Goal: Task Accomplishment & Management: Complete application form

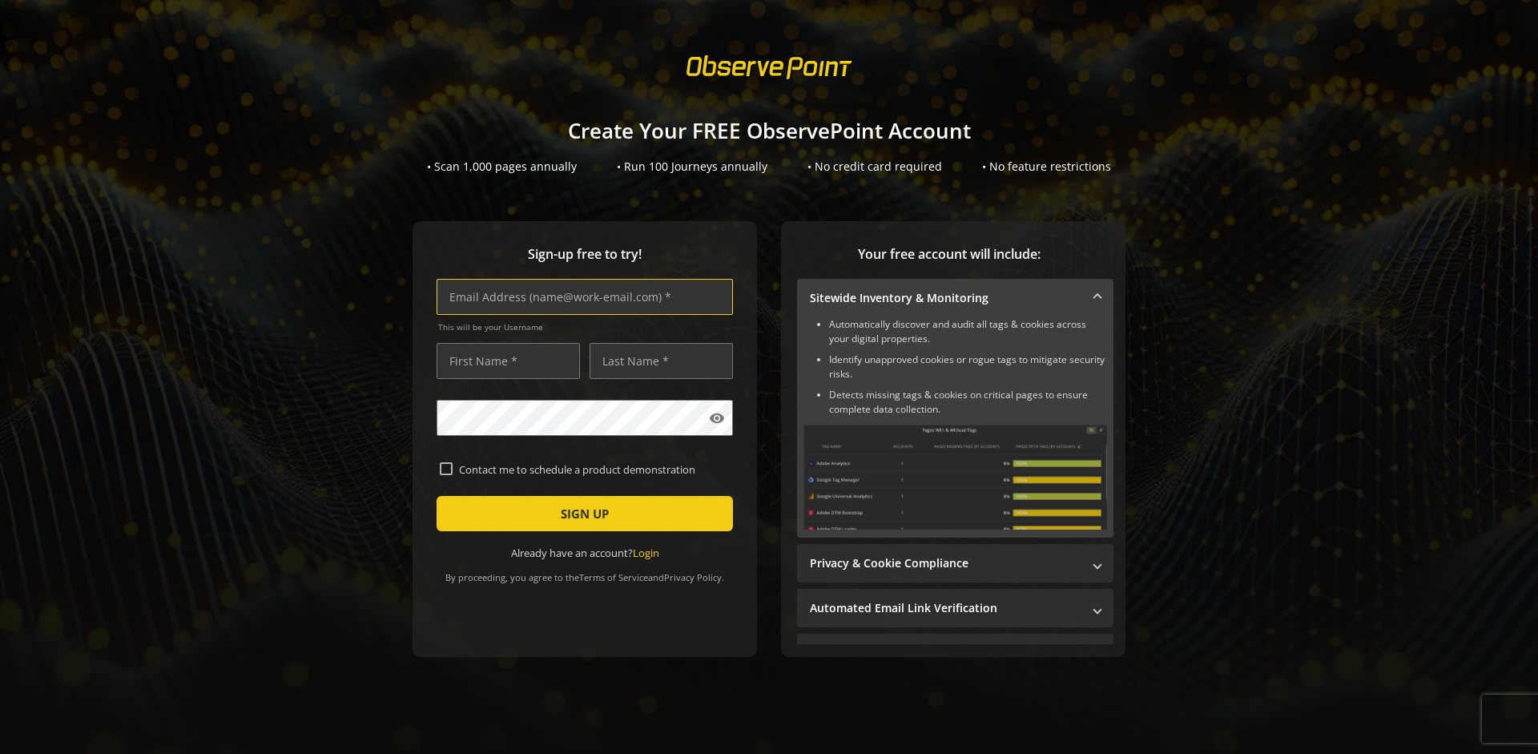
click at [581, 296] on input "text" at bounding box center [585, 297] width 296 height 36
type input "[EMAIL_ADDRESS][DOMAIN_NAME]"
click at [504, 361] on input "text" at bounding box center [508, 361] width 143 height 36
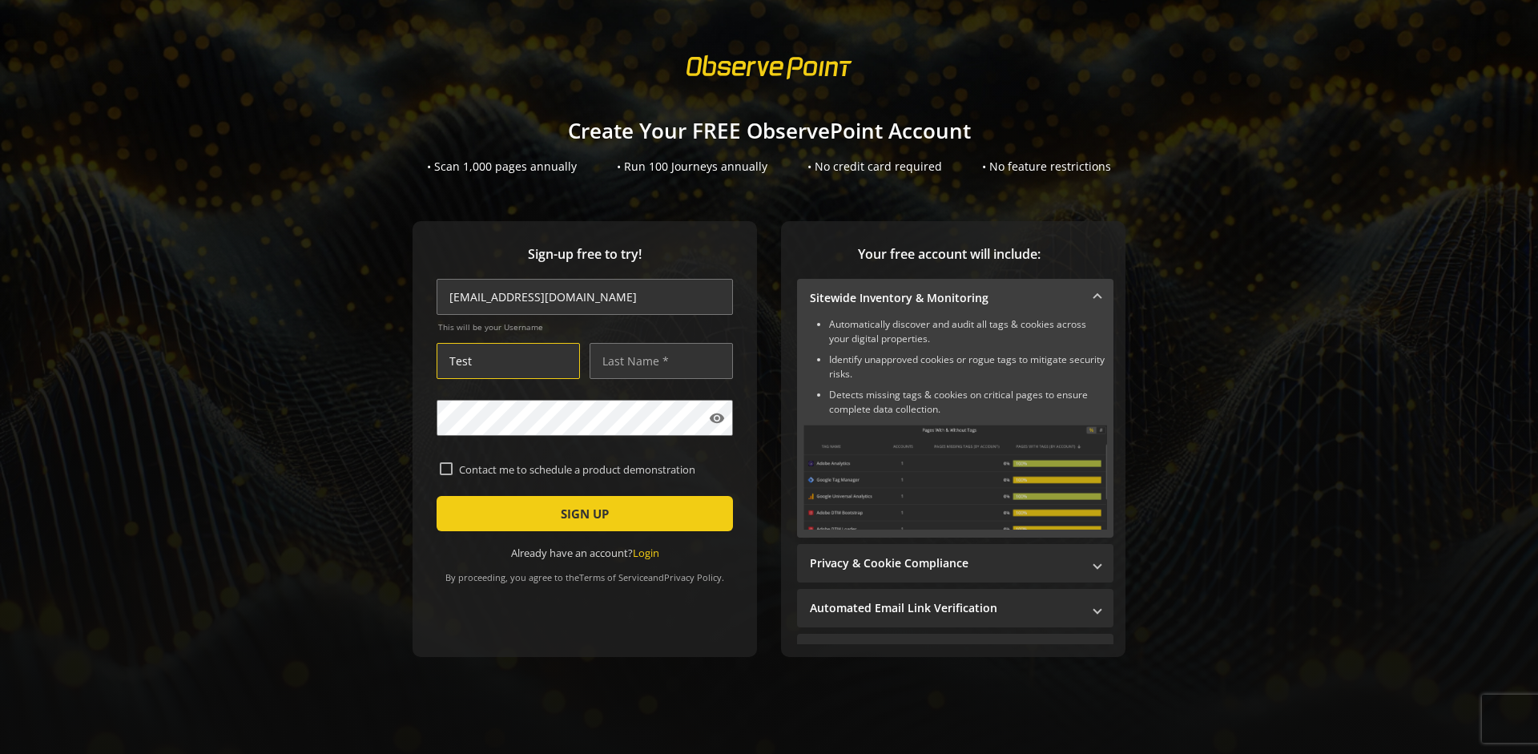
type input "Test"
click at [657, 361] on input "text" at bounding box center [661, 361] width 143 height 36
type input "Test"
click at [581, 514] on span "SIGN UP" at bounding box center [585, 513] width 48 height 29
